Goal: Information Seeking & Learning: Learn about a topic

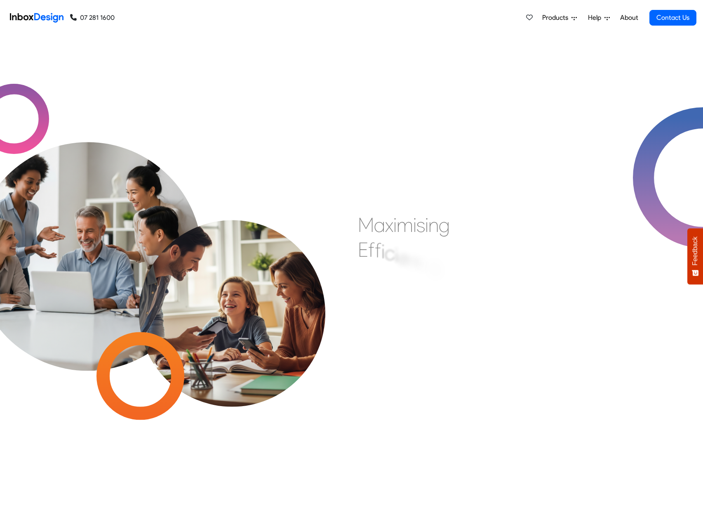
click at [555, 18] on span "Products" at bounding box center [556, 18] width 29 height 10
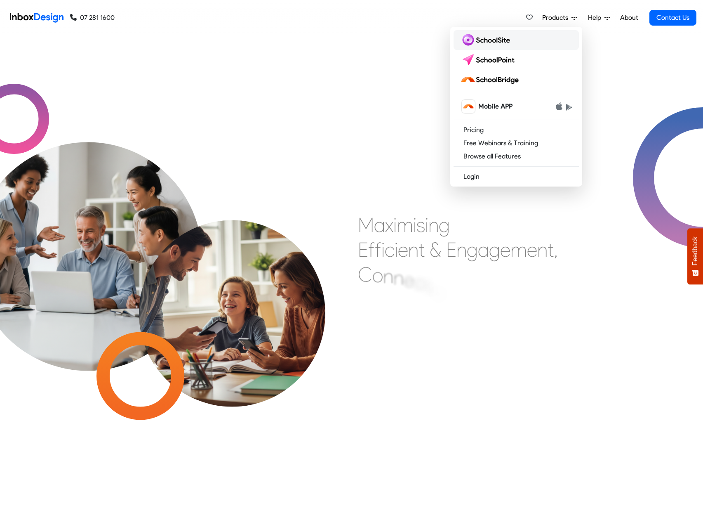
click at [506, 40] on img at bounding box center [486, 39] width 53 height 13
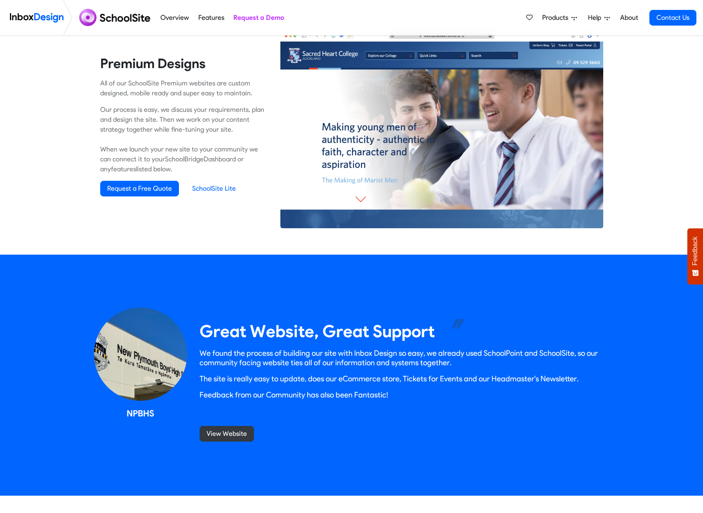
scroll to position [553, 0]
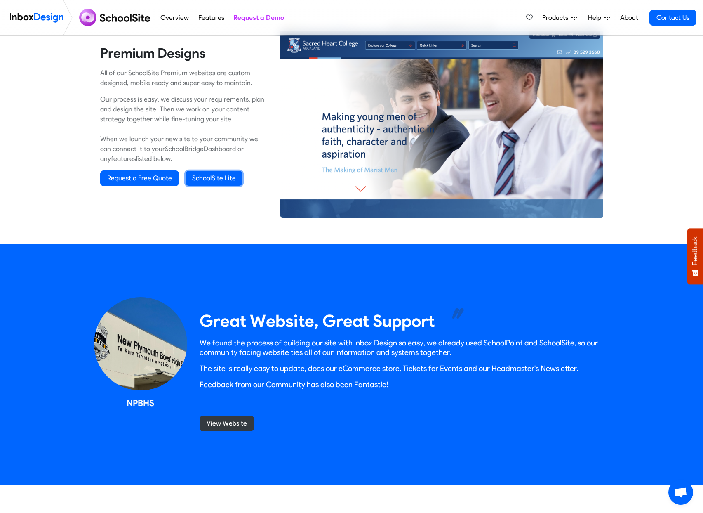
click at [224, 177] on link "SchoolSite Lite" at bounding box center [214, 178] width 57 height 15
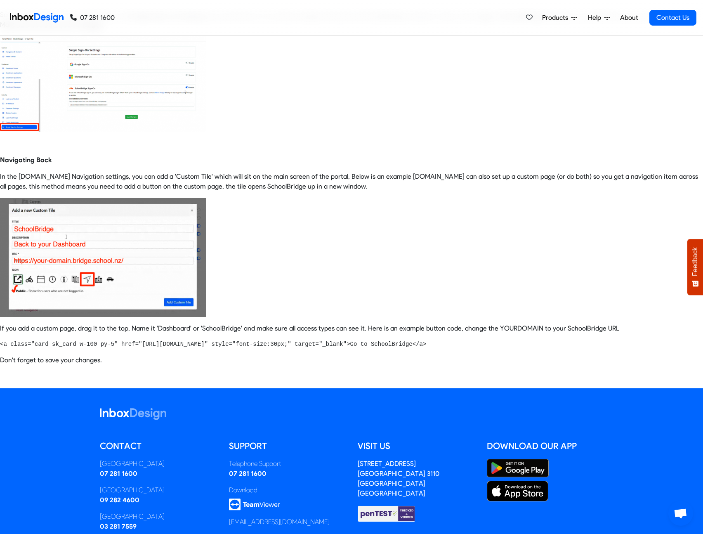
scroll to position [328, 0]
click at [509, 346] on pre "<a class="card sk_card w-100 py-5" href="https://YOURDOMAIN.bridge.school.nz/" …" at bounding box center [351, 343] width 703 height 9
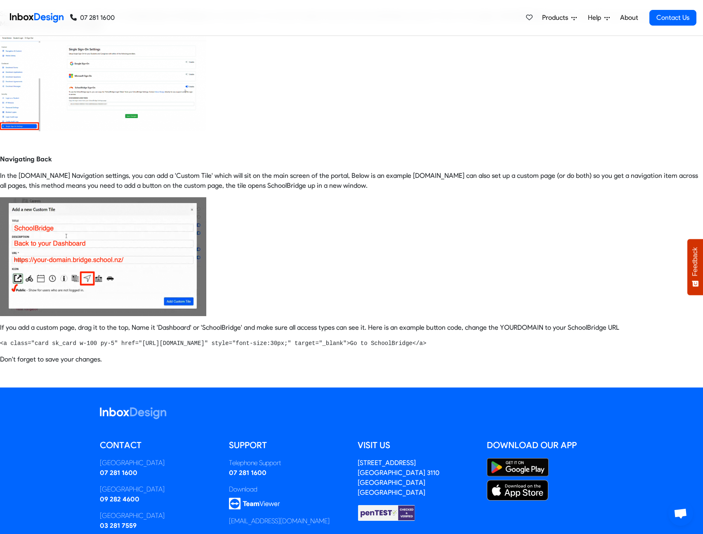
drag, startPoint x: 498, startPoint y: 346, endPoint x: 69, endPoint y: 332, distance: 429.1
click at [44, 332] on div "Integrating SchoolBridge with the new KAMAR school.kiwi portal Our Recommendati…" at bounding box center [351, 44] width 703 height 673
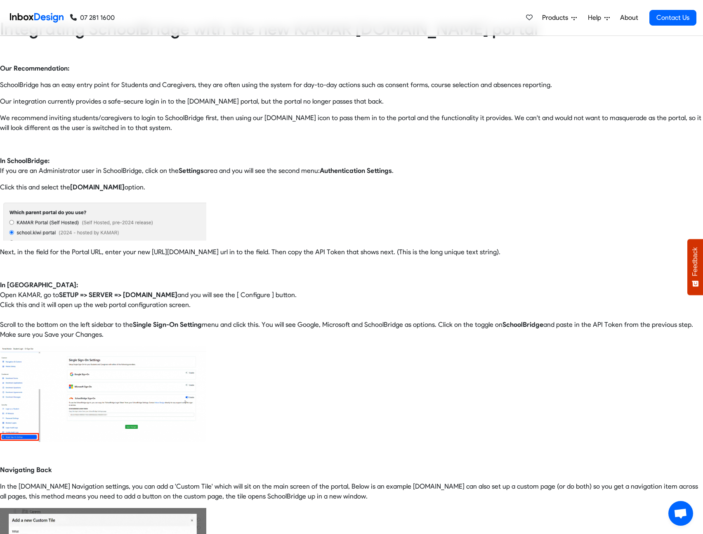
scroll to position [0, 0]
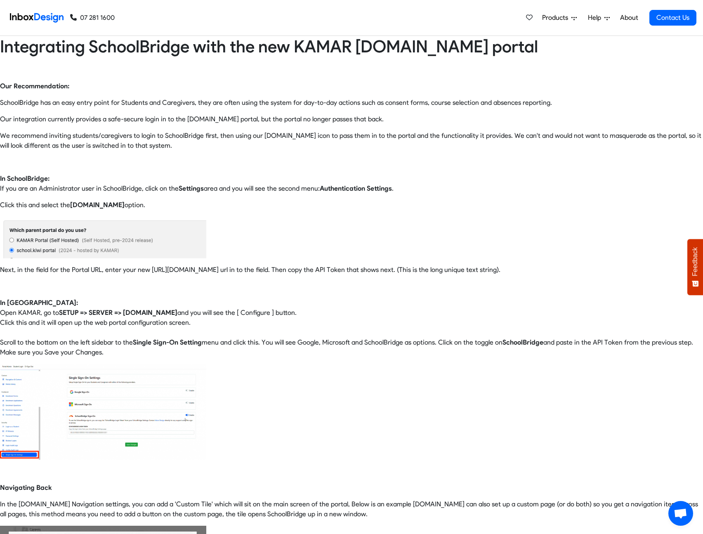
click at [549, 17] on span "Products" at bounding box center [556, 18] width 29 height 10
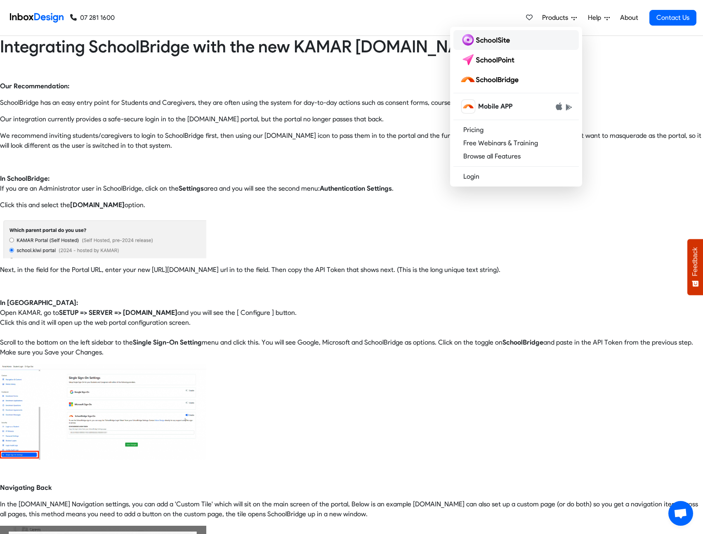
click at [498, 40] on img at bounding box center [486, 39] width 53 height 13
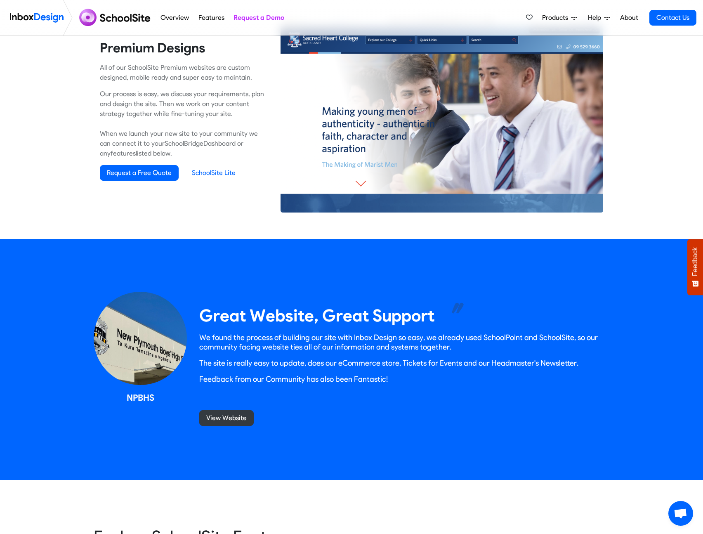
scroll to position [558, 0]
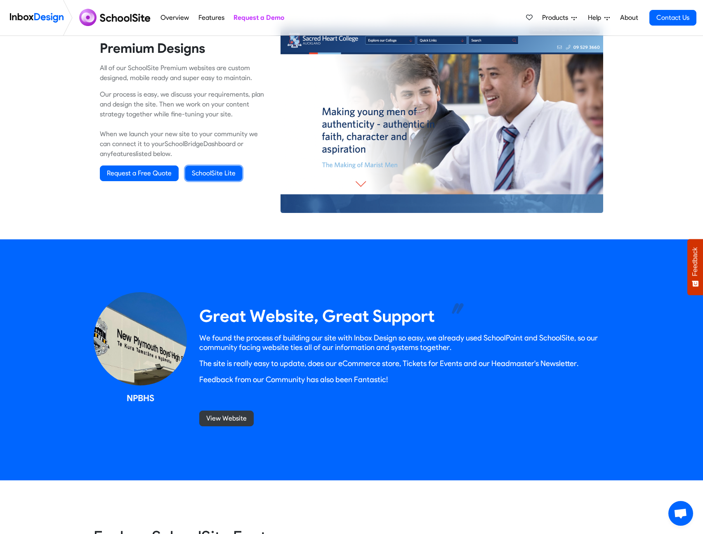
click at [212, 173] on link "SchoolSite Lite" at bounding box center [213, 173] width 57 height 15
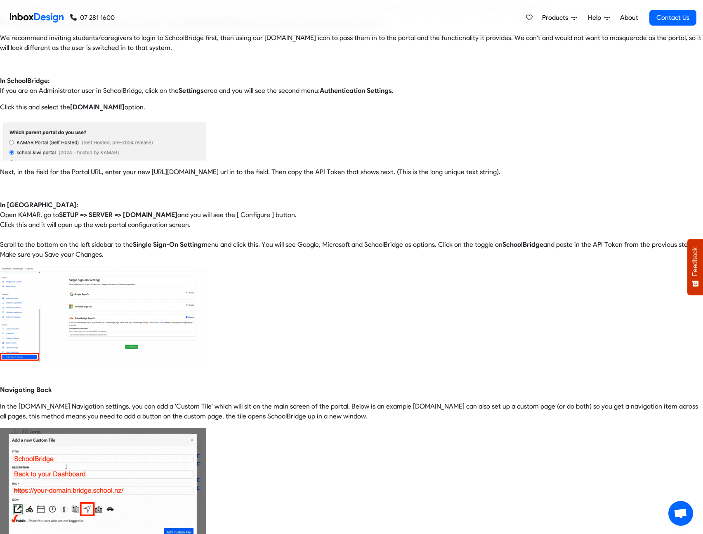
scroll to position [92, 0]
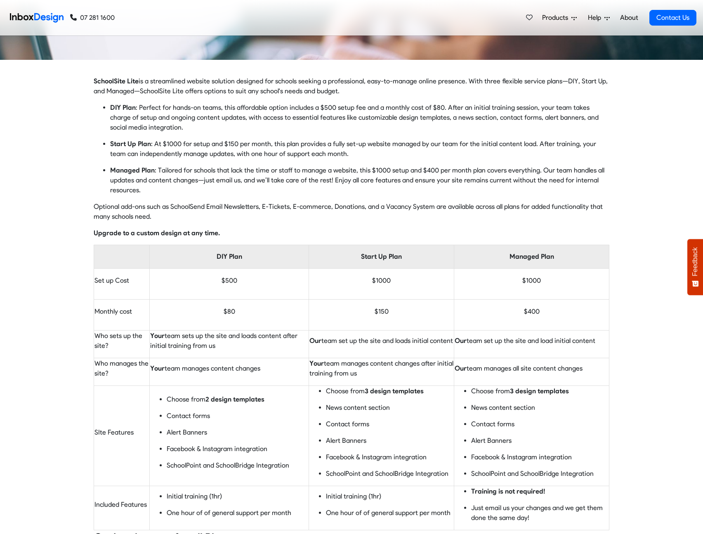
scroll to position [249, 0]
